Goal: Task Accomplishment & Management: Manage account settings

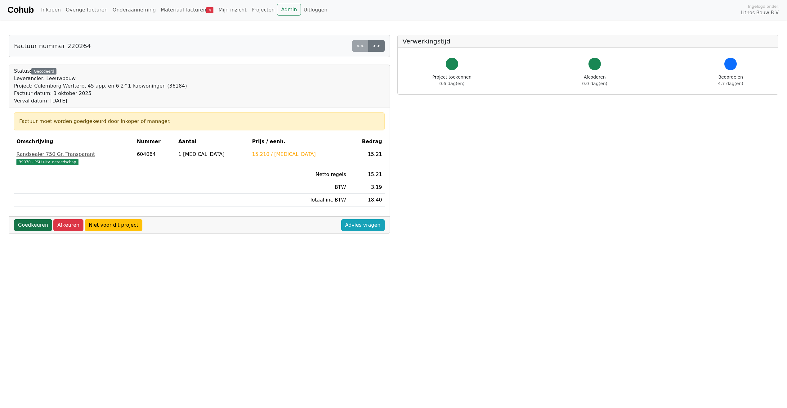
click at [37, 226] on link "Goedkeuren" at bounding box center [33, 225] width 38 height 12
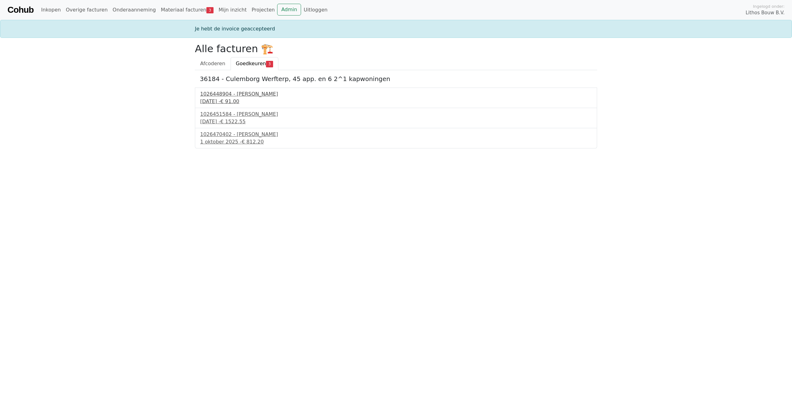
click at [233, 99] on div "25 september 2025 - € 91.00" at bounding box center [395, 101] width 391 height 7
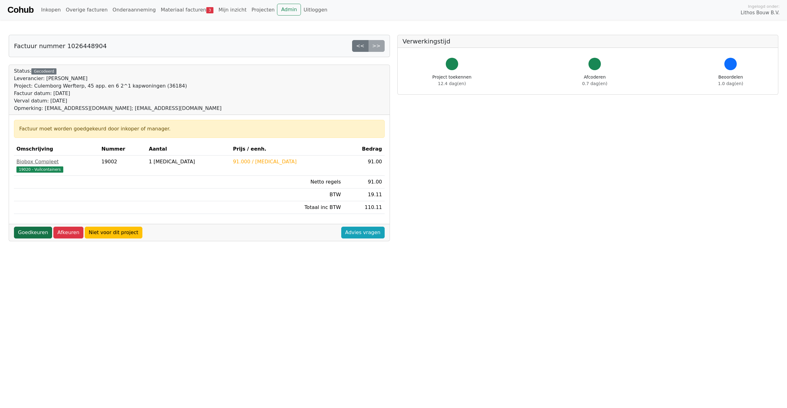
click at [38, 232] on link "Goedkeuren" at bounding box center [33, 232] width 38 height 12
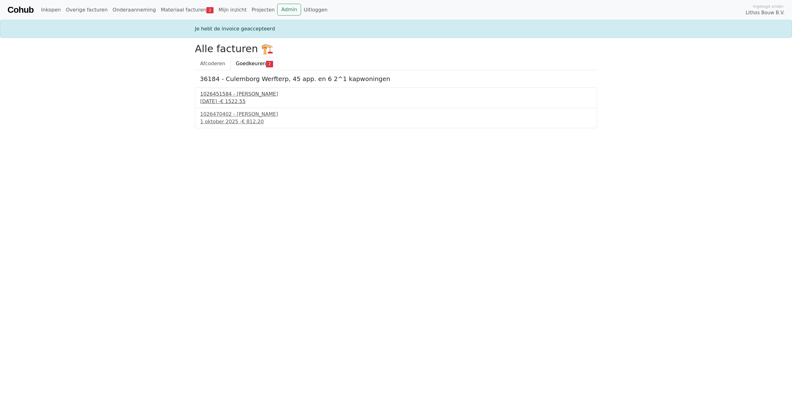
click at [248, 105] on div "[DATE] - € 1522.55" at bounding box center [395, 101] width 391 height 7
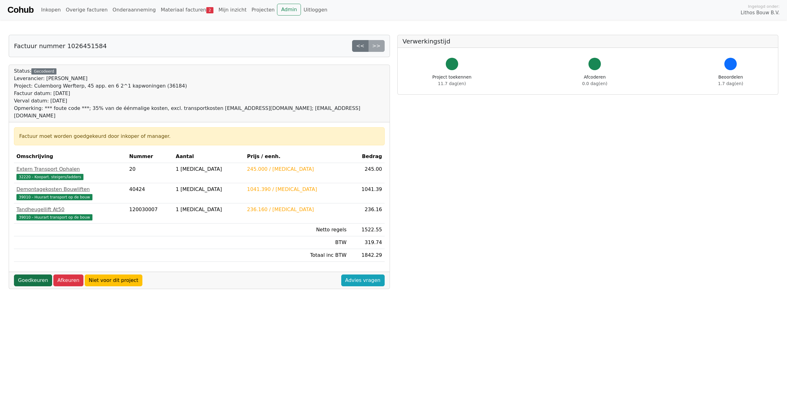
click at [38, 274] on link "Goedkeuren" at bounding box center [33, 280] width 38 height 12
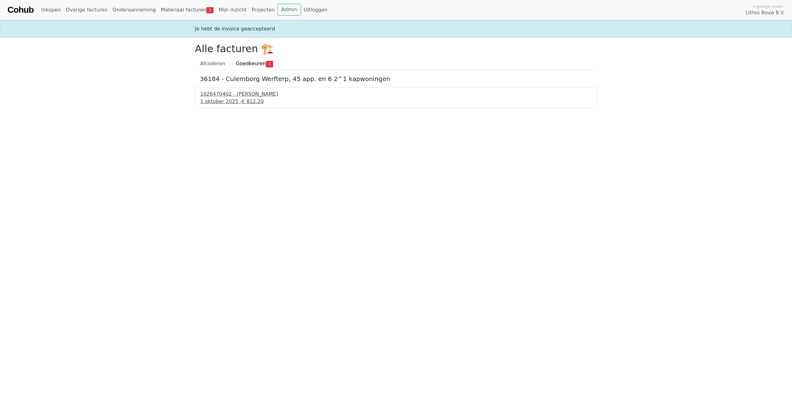
click at [227, 96] on div "1026470402 - Boels Verhuur" at bounding box center [395, 93] width 391 height 7
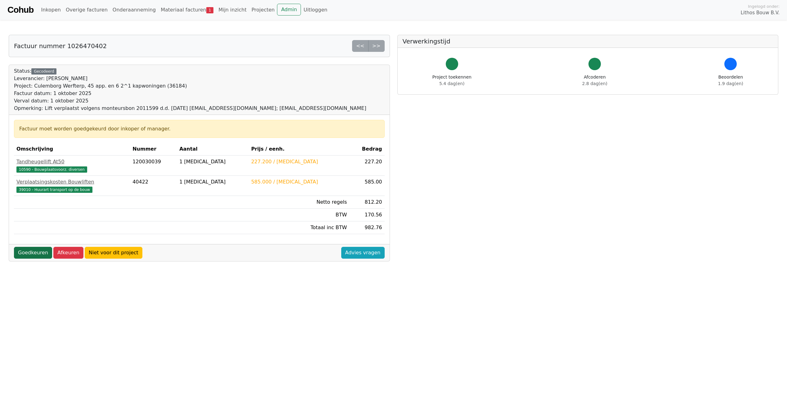
click at [31, 250] on link "Goedkeuren" at bounding box center [33, 253] width 38 height 12
